Goal: Download file/media

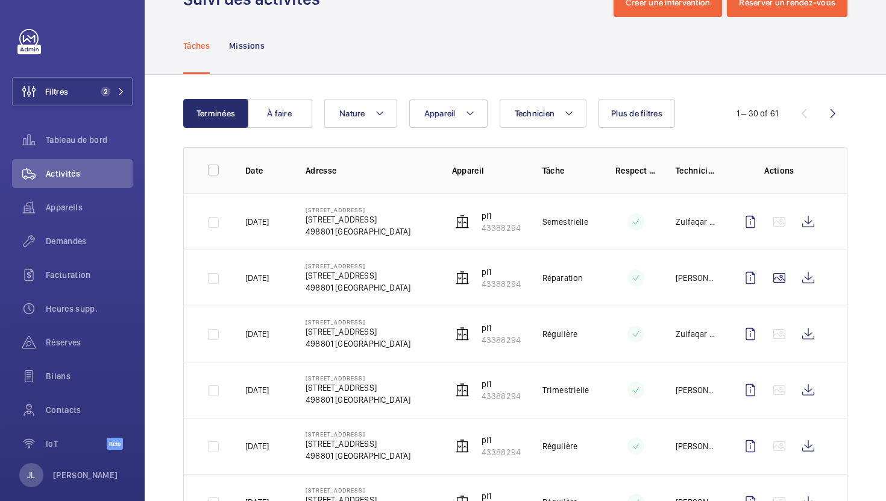
scroll to position [33, 0]
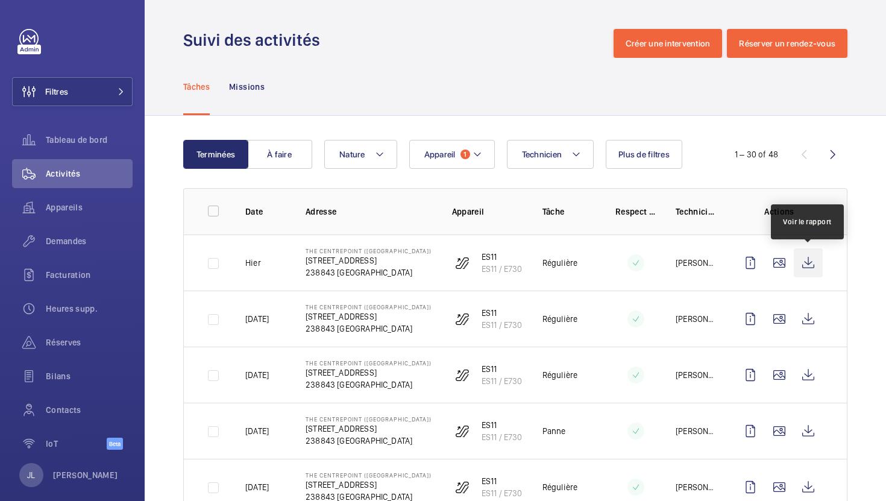
click at [804, 265] on wm-front-icon-button at bounding box center [808, 262] width 29 height 29
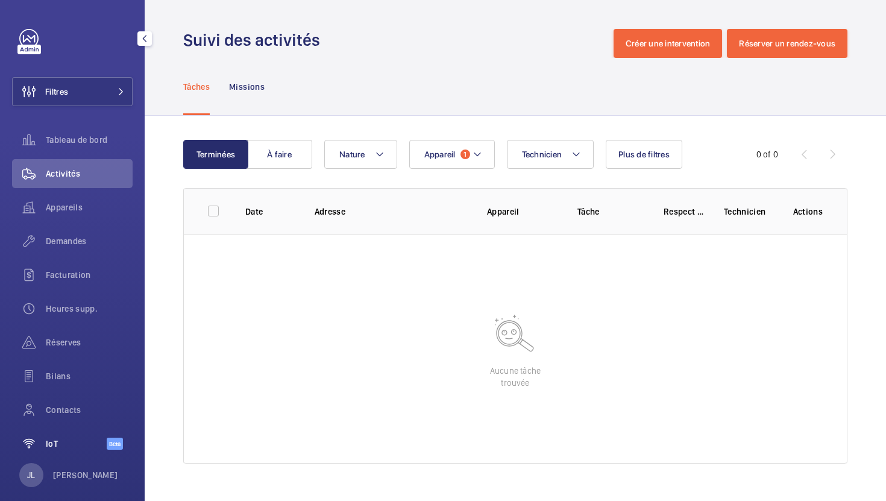
scroll to position [15, 0]
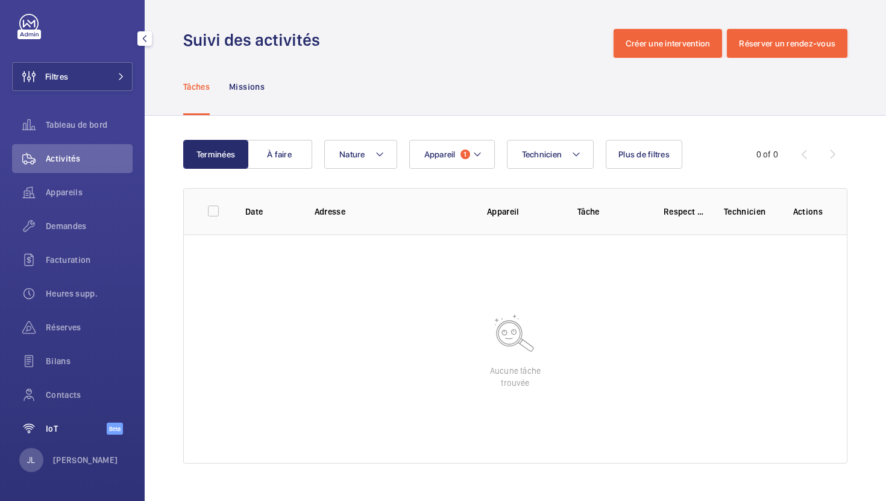
click at [64, 438] on div "IoT Beta" at bounding box center [72, 428] width 121 height 29
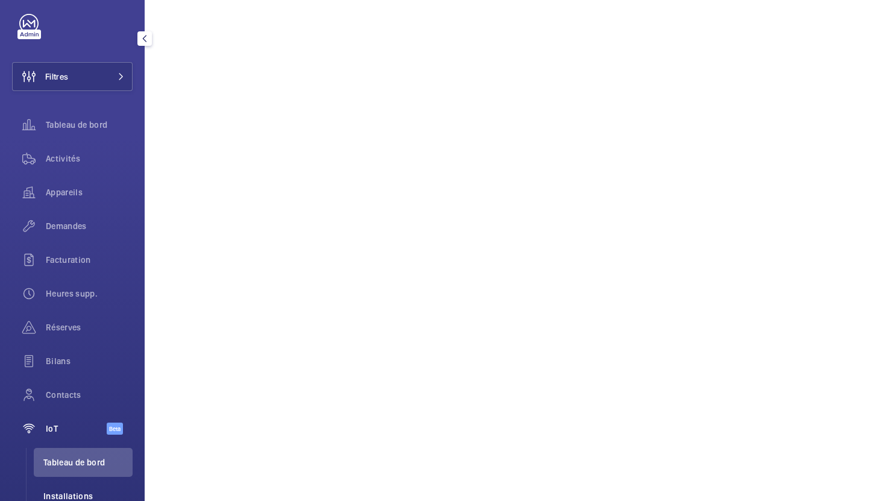
scroll to position [55, 0]
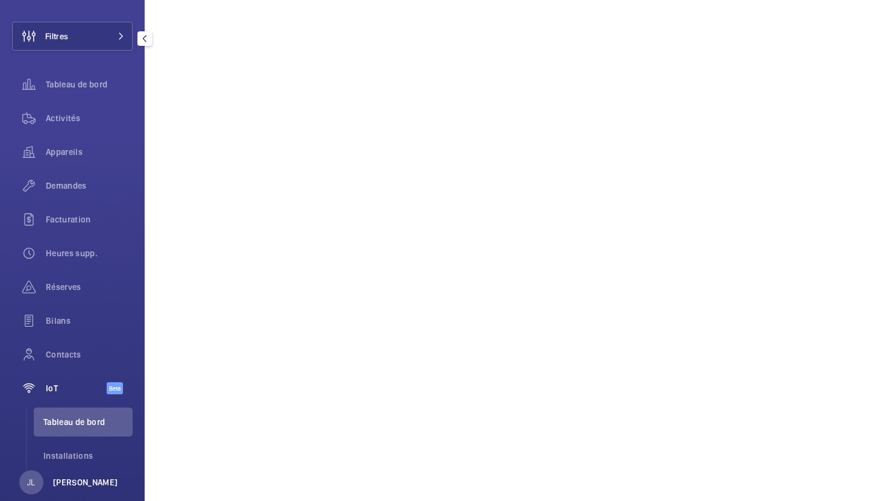
click at [74, 483] on p "[PERSON_NAME]" at bounding box center [85, 482] width 65 height 12
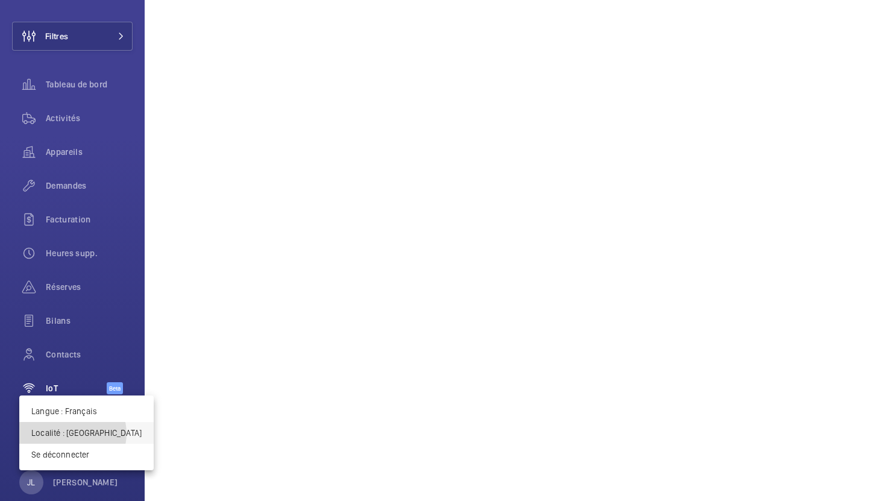
click at [72, 433] on p "Localité : Singapour" at bounding box center [86, 433] width 110 height 12
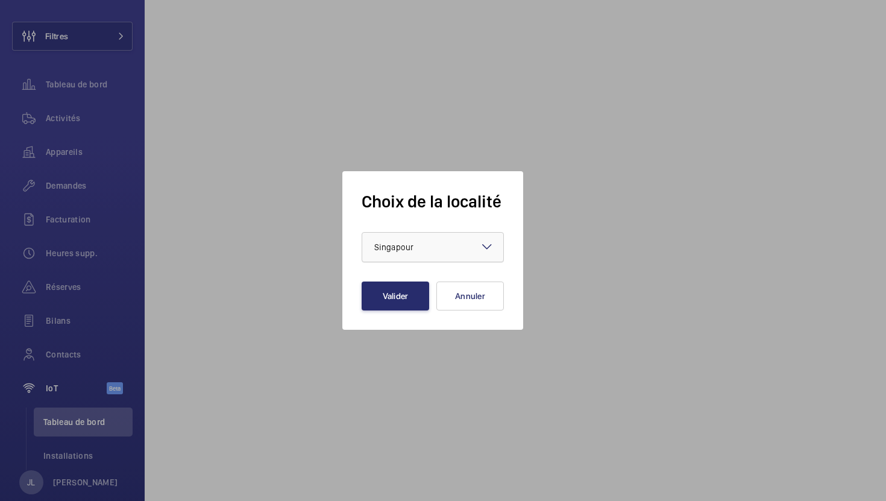
click at [412, 242] on span "Singapour" at bounding box center [393, 247] width 39 height 10
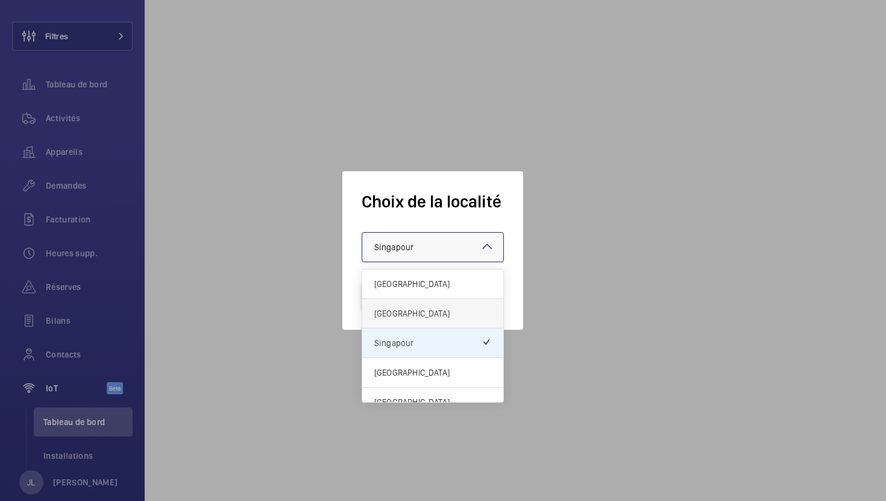
click at [390, 319] on div "[GEOGRAPHIC_DATA]" at bounding box center [432, 314] width 141 height 30
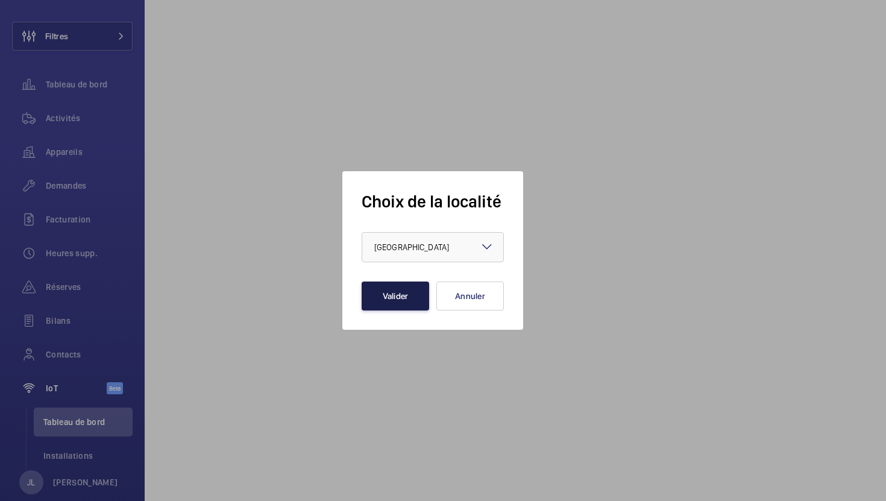
click at [421, 292] on button "Valider" at bounding box center [396, 295] width 68 height 29
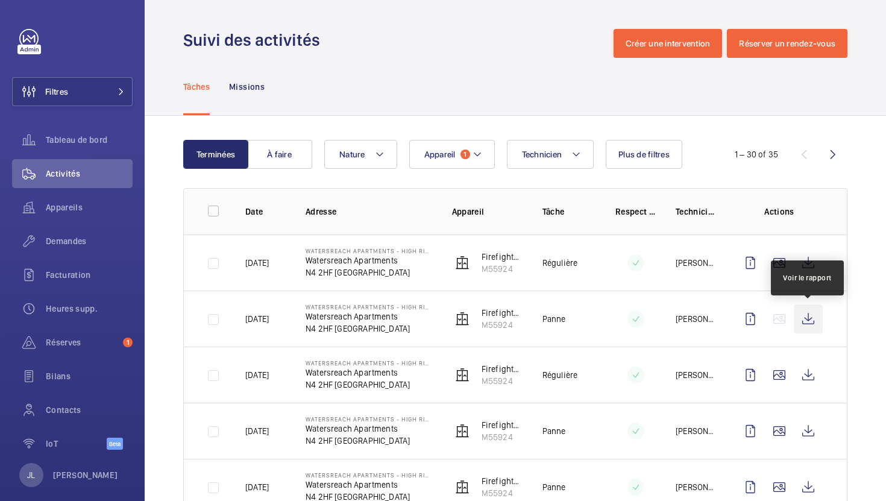
click at [814, 315] on wm-front-icon-button at bounding box center [808, 318] width 29 height 29
